Goal: Transaction & Acquisition: Purchase product/service

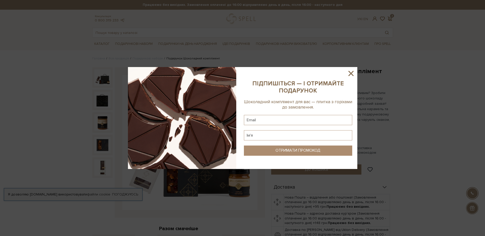
click at [353, 74] on icon at bounding box center [350, 73] width 9 height 9
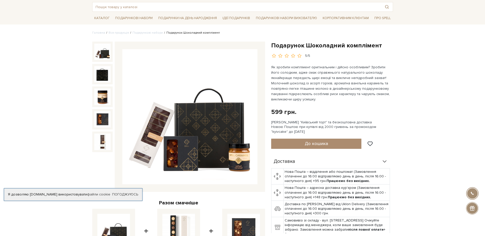
scroll to position [52, 0]
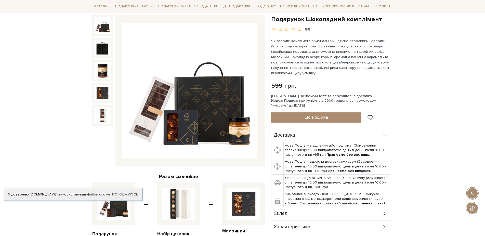
click at [197, 106] on img at bounding box center [189, 90] width 135 height 135
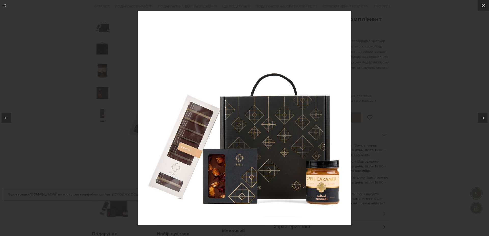
click at [197, 106] on img at bounding box center [244, 117] width 213 height 213
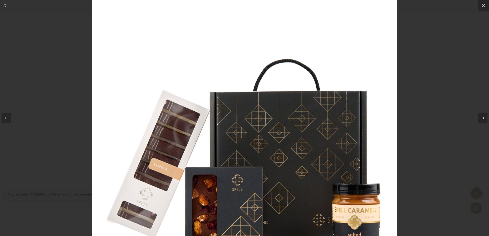
click at [454, 94] on div at bounding box center [244, 118] width 489 height 236
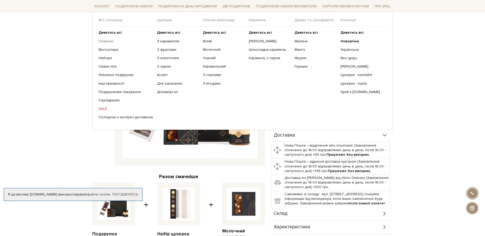
click at [106, 40] on link "Новинки" at bounding box center [126, 41] width 55 height 5
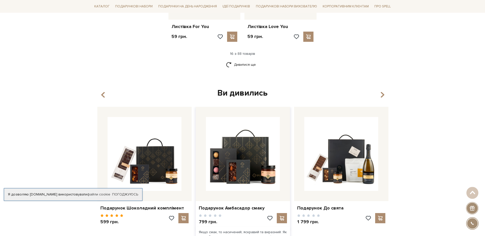
scroll to position [780, 0]
